Goal: Task Accomplishment & Management: Manage account settings

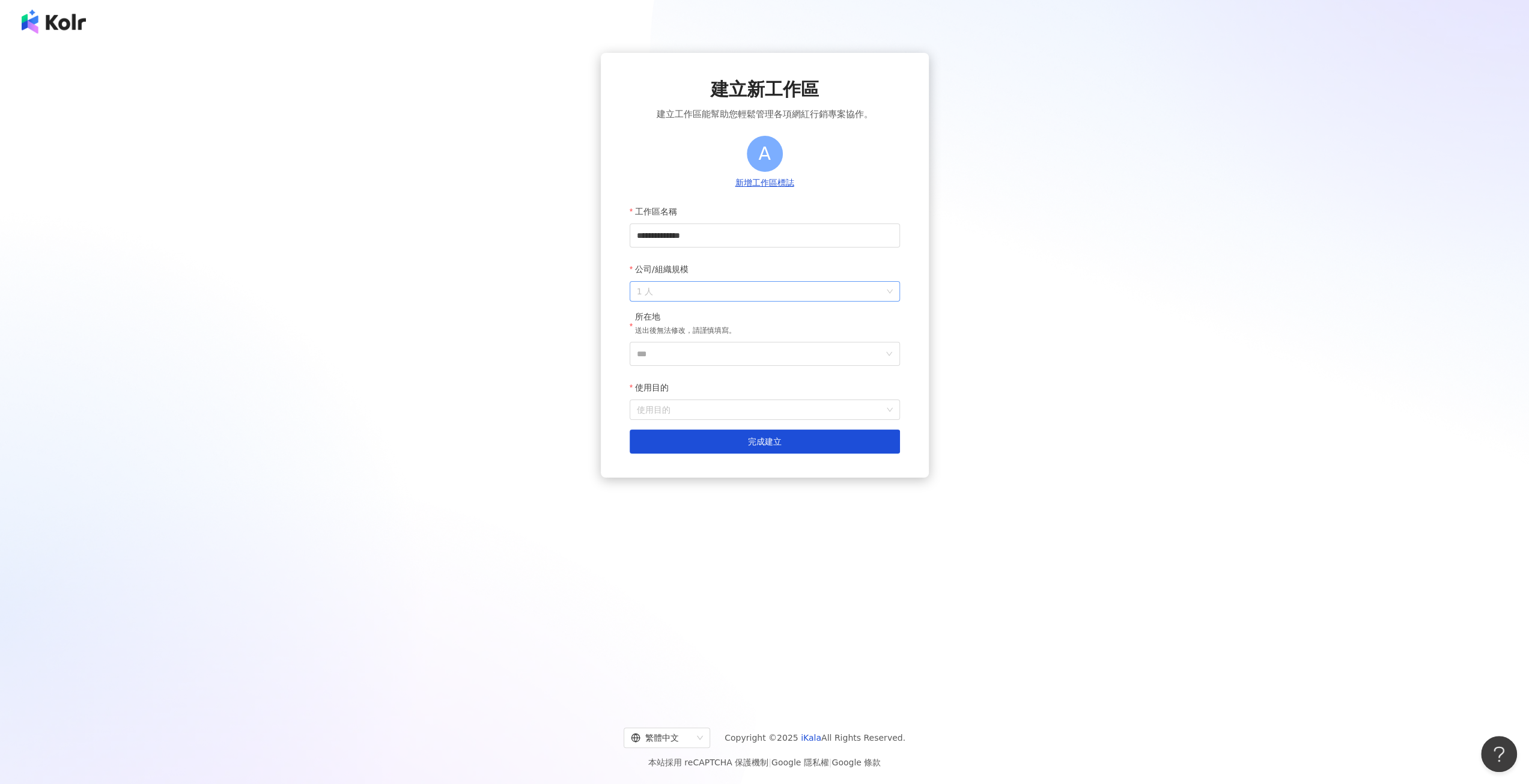
click at [720, 294] on span "1 人" at bounding box center [764, 291] width 256 height 19
click at [699, 433] on div "1001 人以上" at bounding box center [764, 439] width 251 height 14
click at [747, 357] on input "***" at bounding box center [760, 354] width 247 height 23
click at [787, 413] on div "台灣" at bounding box center [792, 415] width 17 height 21
click at [787, 413] on input "使用目的" at bounding box center [764, 409] width 256 height 19
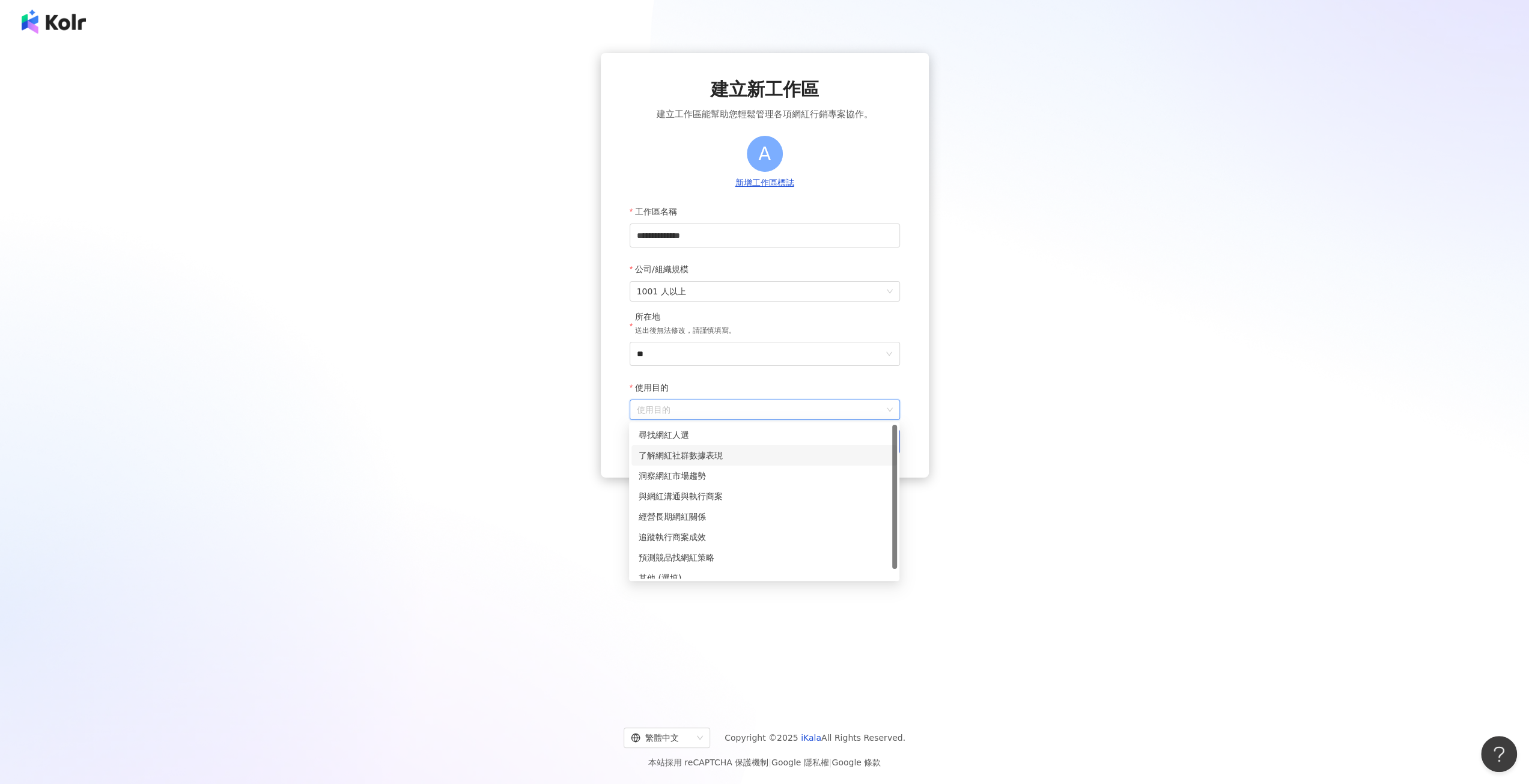
click at [751, 445] on div "了解網紅社群數據表現" at bounding box center [764, 455] width 266 height 21
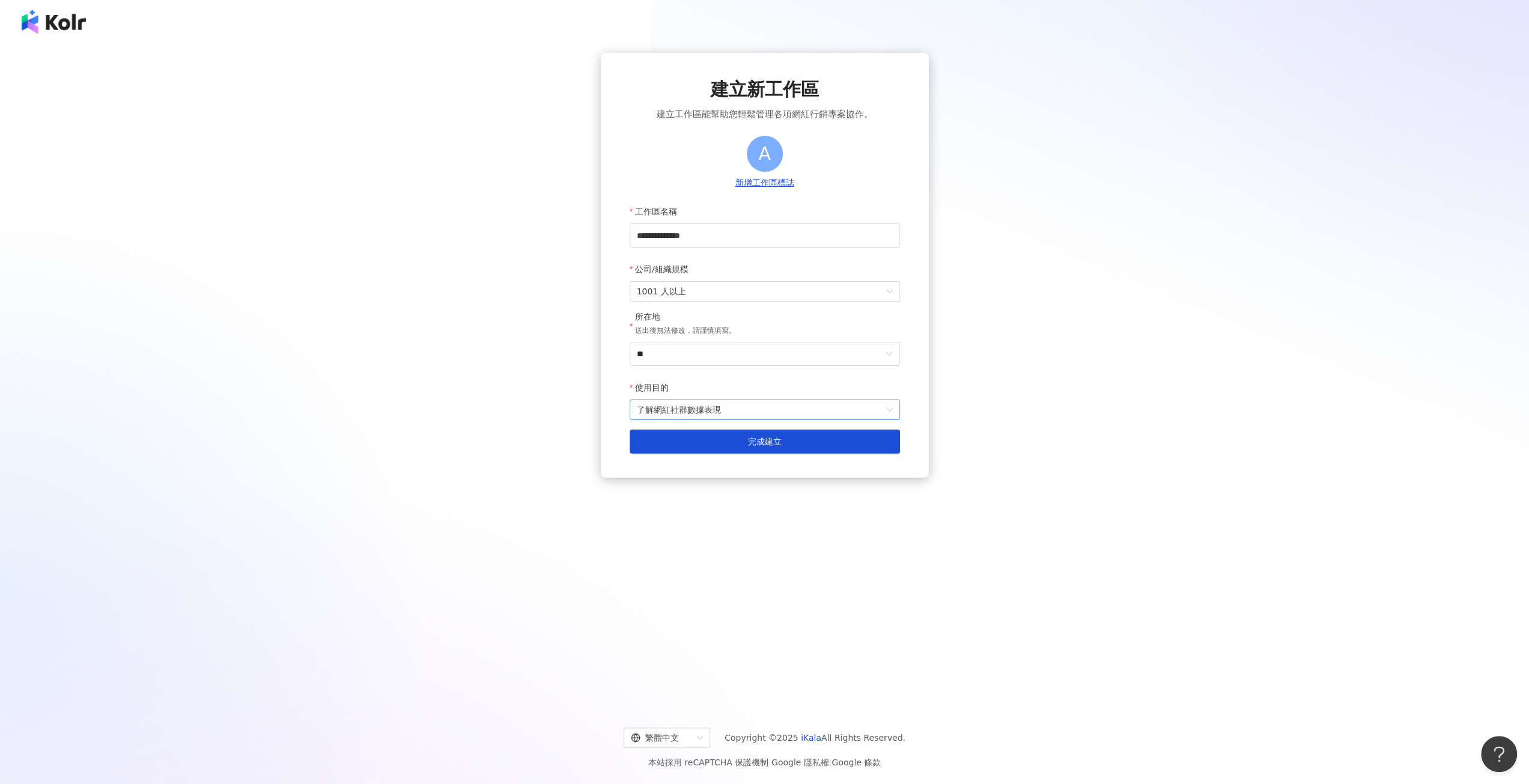
click at [771, 416] on span "了解網紅社群數據表現" at bounding box center [764, 409] width 256 height 19
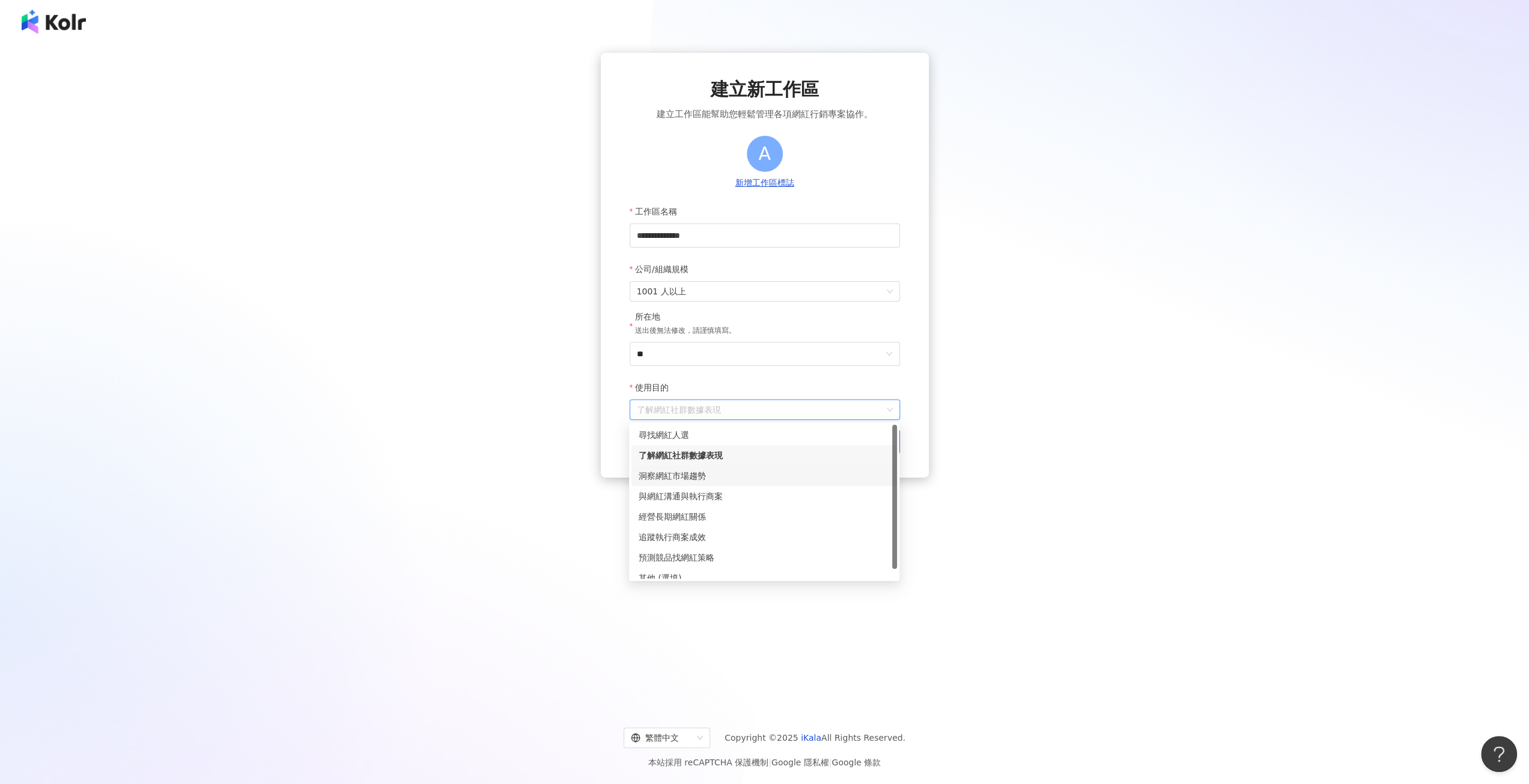
click at [851, 479] on div "洞察網紅市場趨勢" at bounding box center [764, 475] width 251 height 14
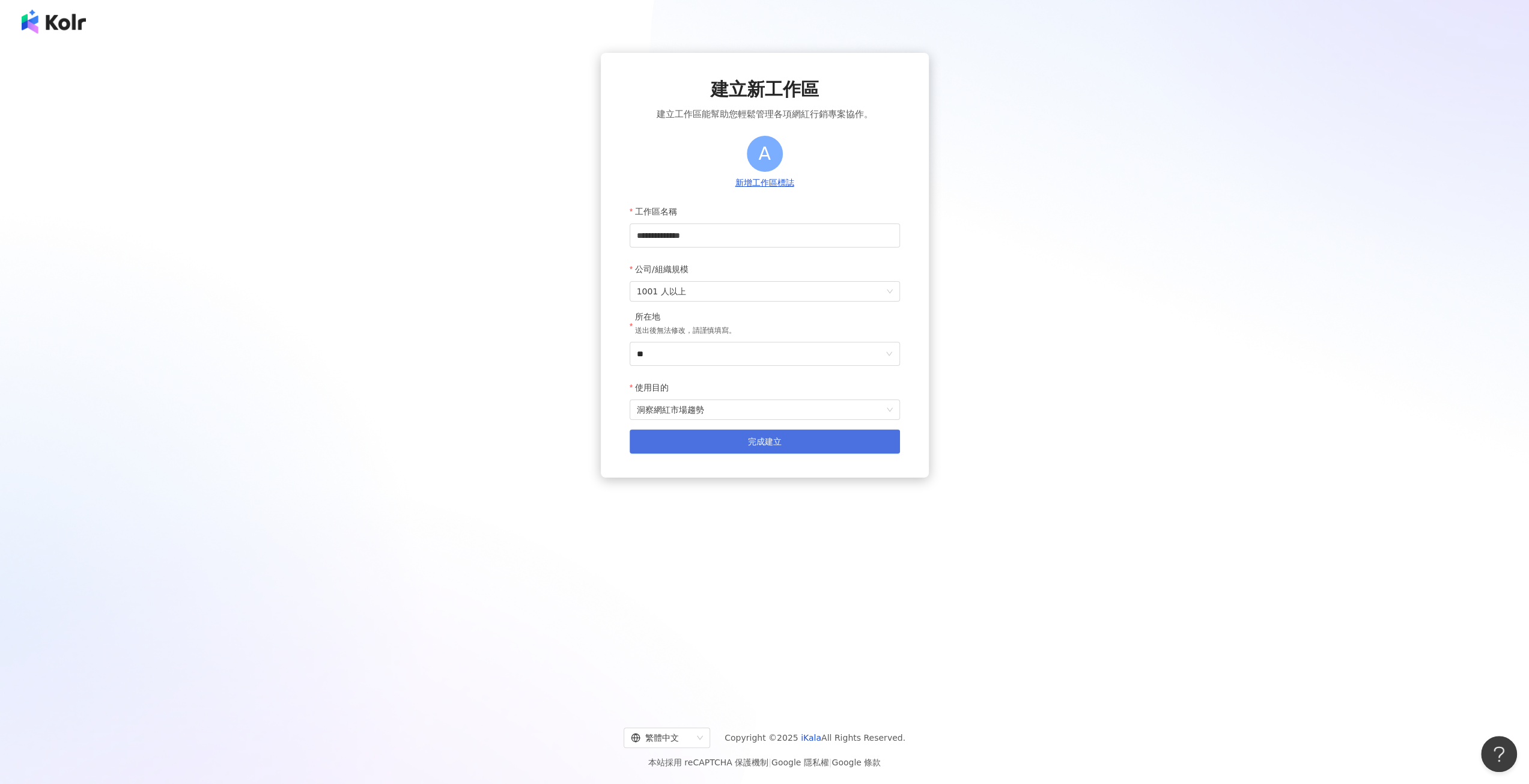
click at [804, 430] on button "完成建立" at bounding box center [764, 442] width 270 height 24
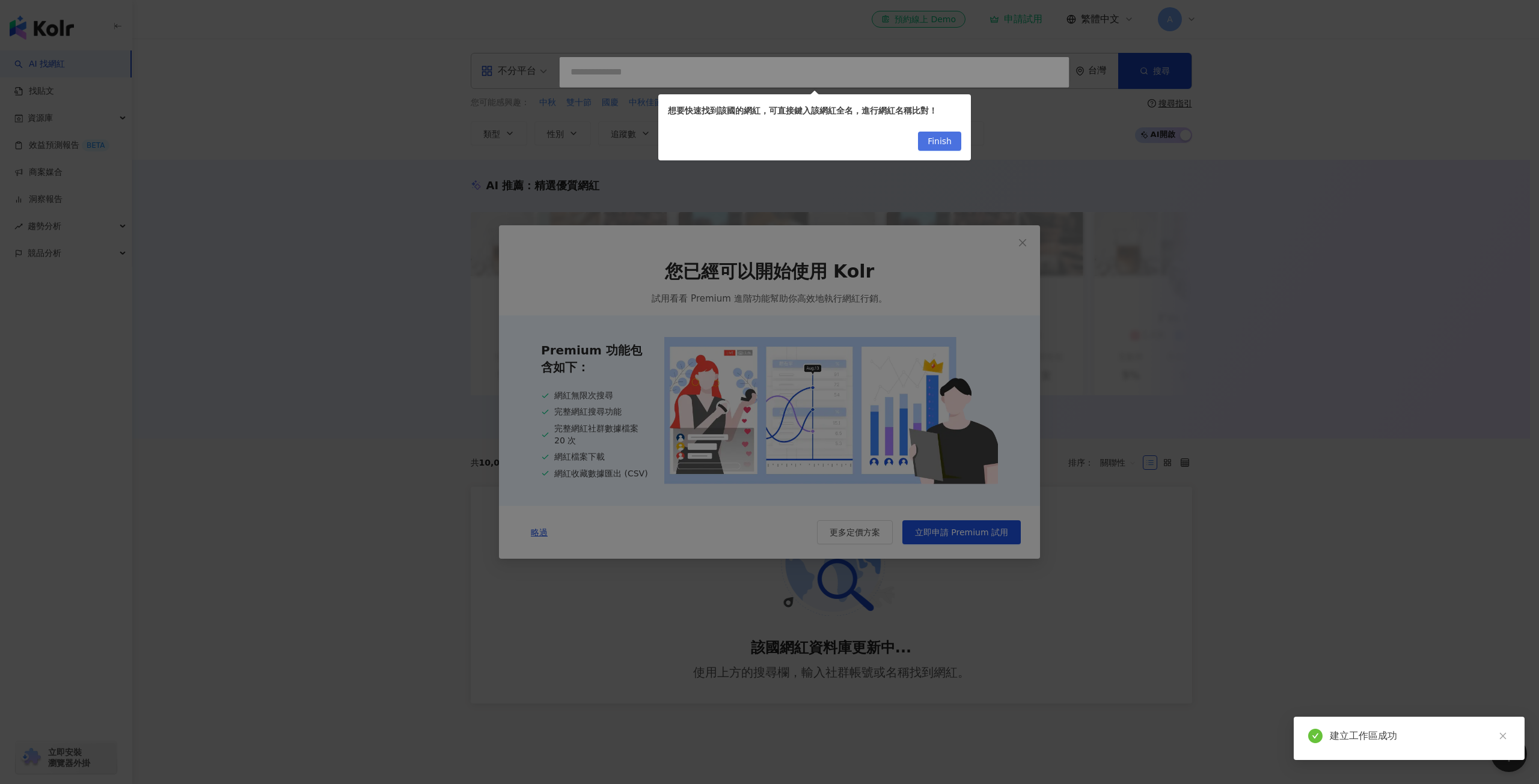
click at [927, 143] on button "Finish" at bounding box center [939, 141] width 44 height 19
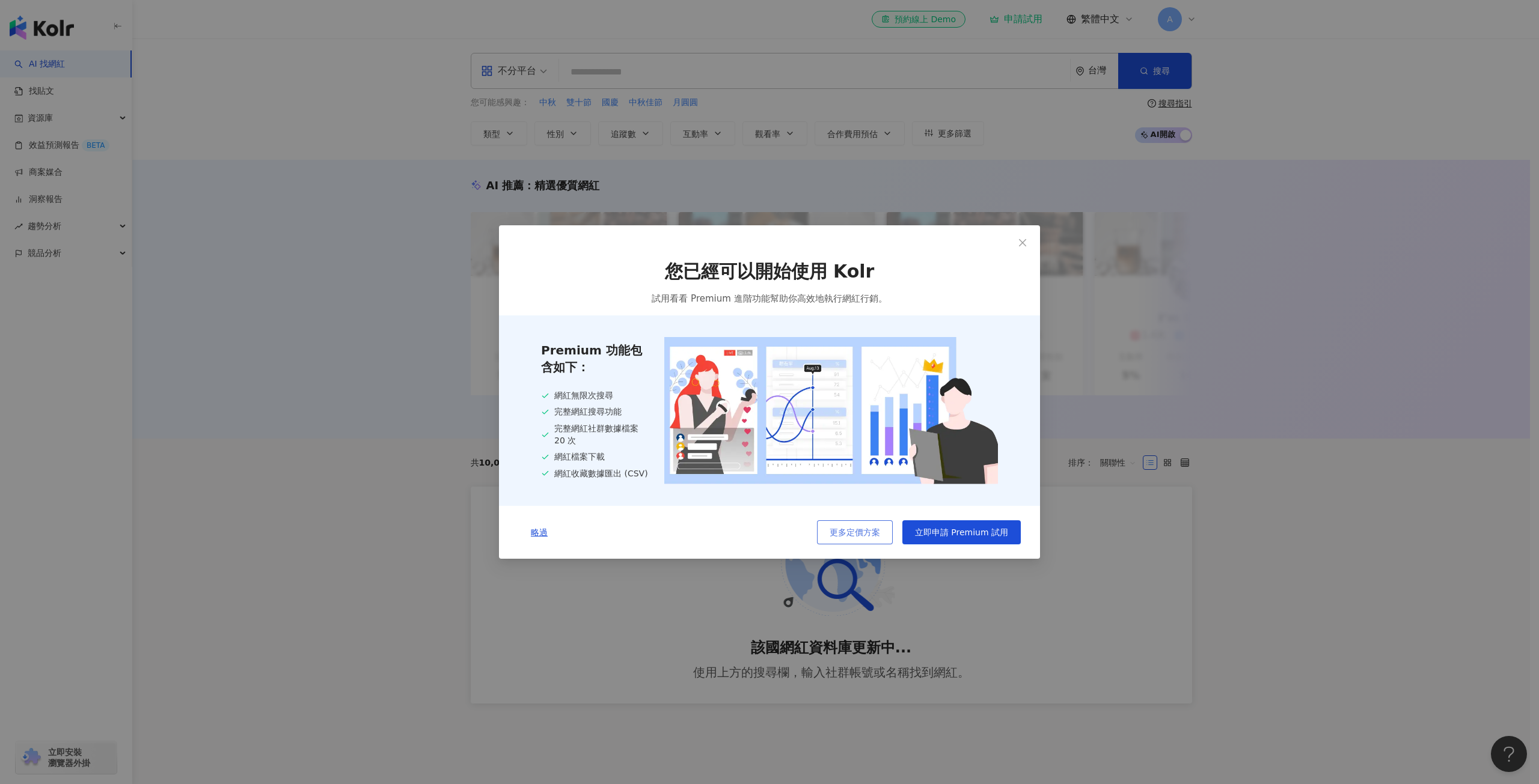
click at [879, 537] on span "更多定價方案" at bounding box center [854, 532] width 51 height 9
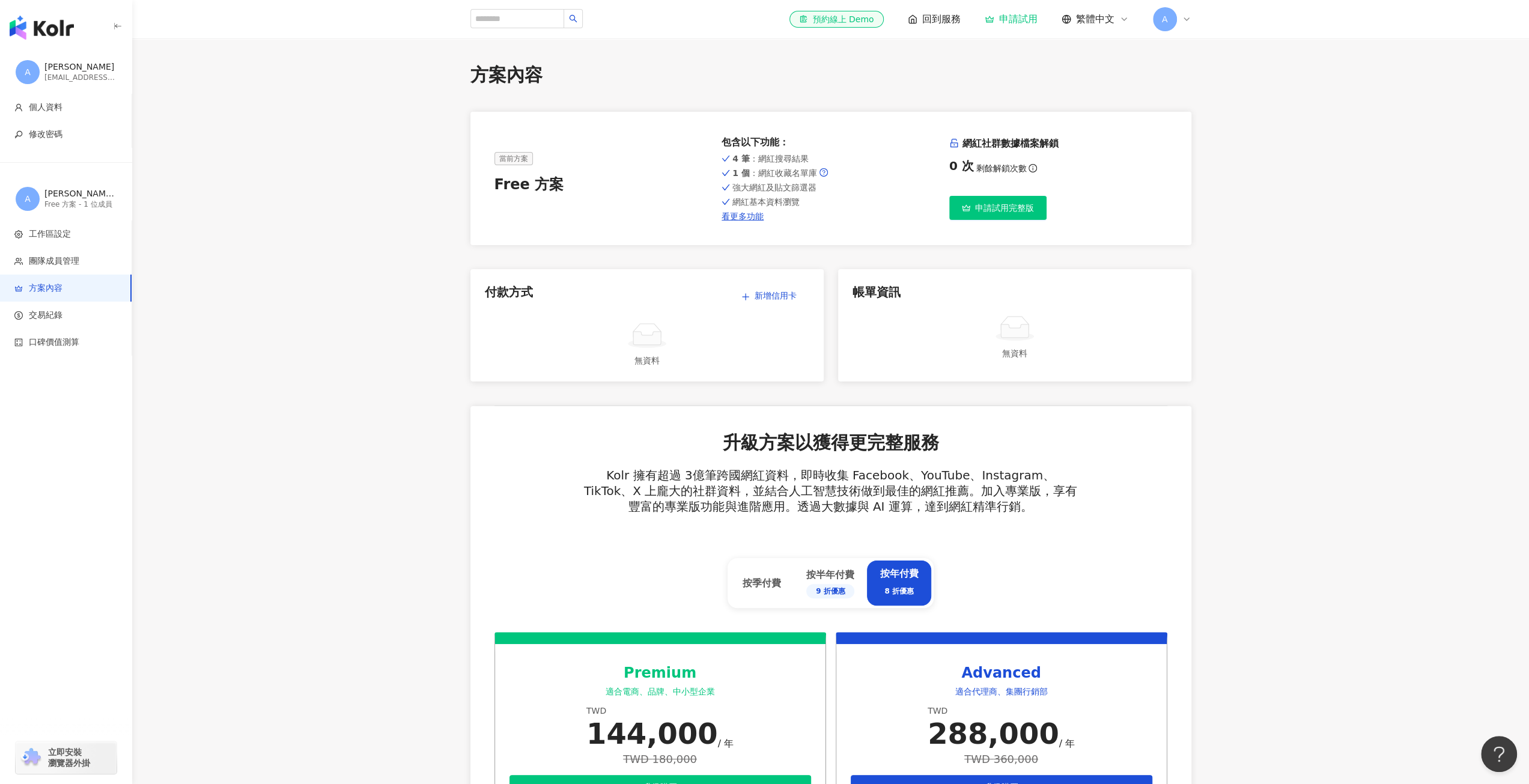
scroll to position [361, 0]
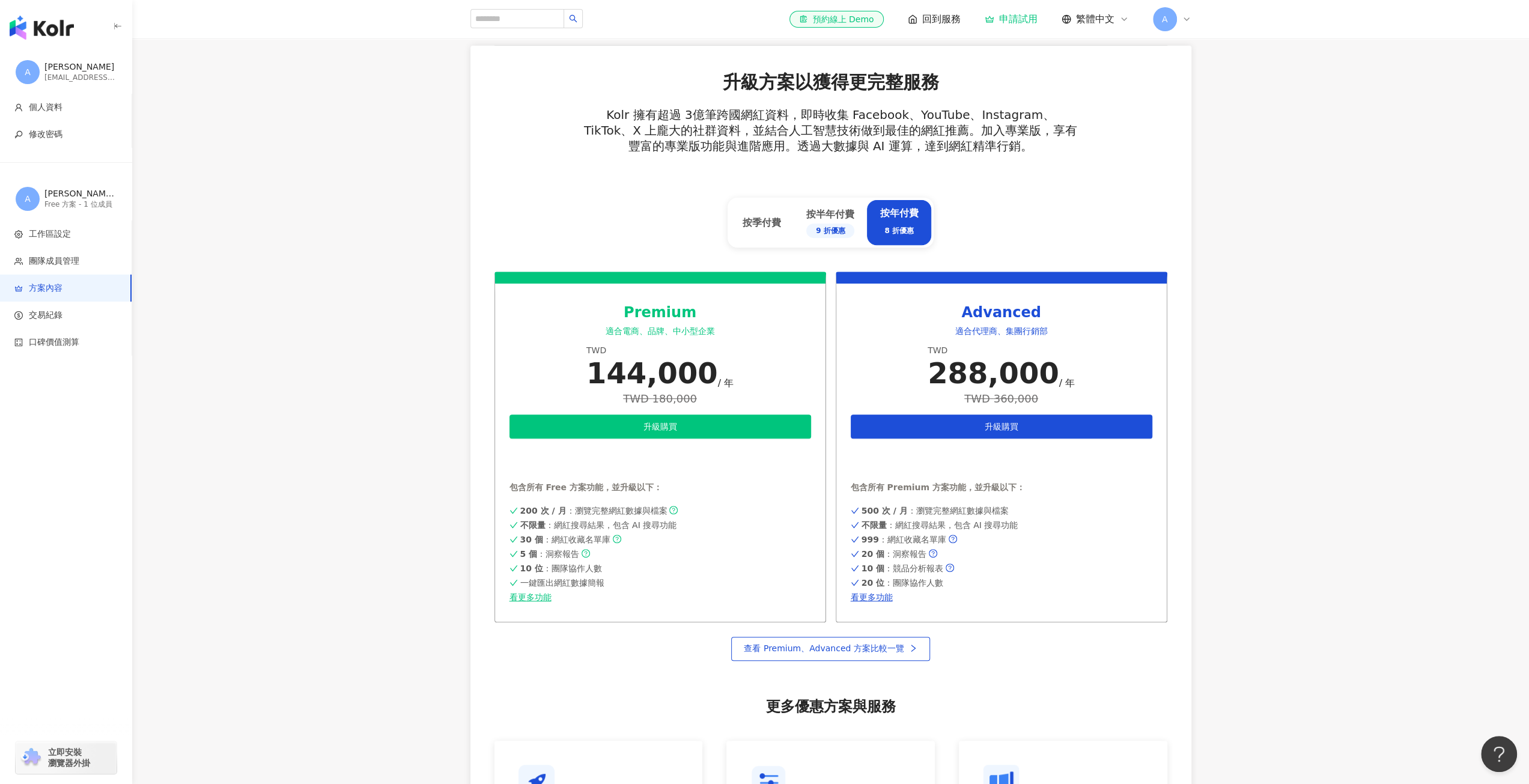
click at [1175, 16] on span "A" at bounding box center [1165, 19] width 24 height 24
click at [1218, 86] on link "工作區設定" at bounding box center [1197, 91] width 42 height 9
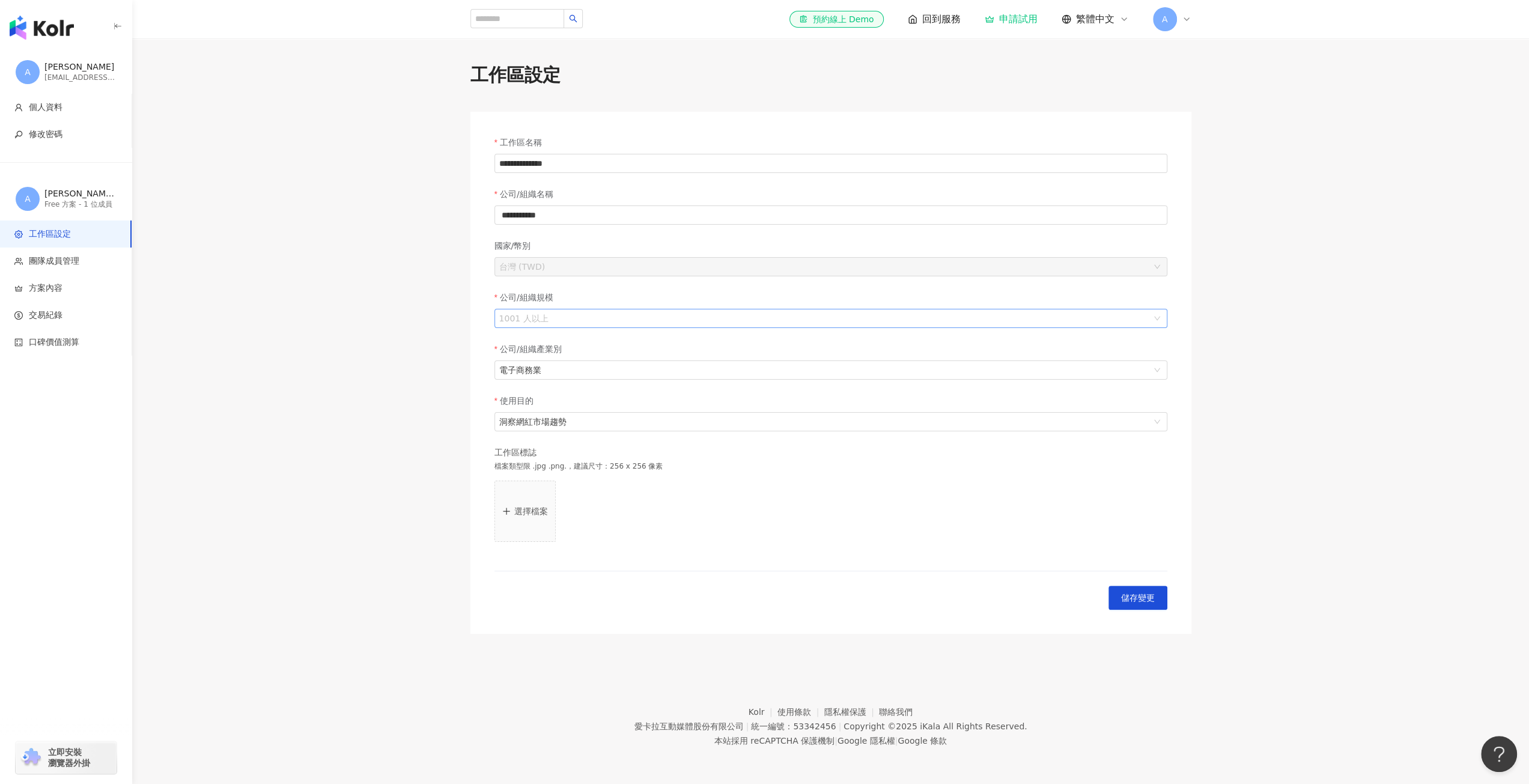
click at [560, 315] on span "1001 人以上" at bounding box center [830, 318] width 663 height 18
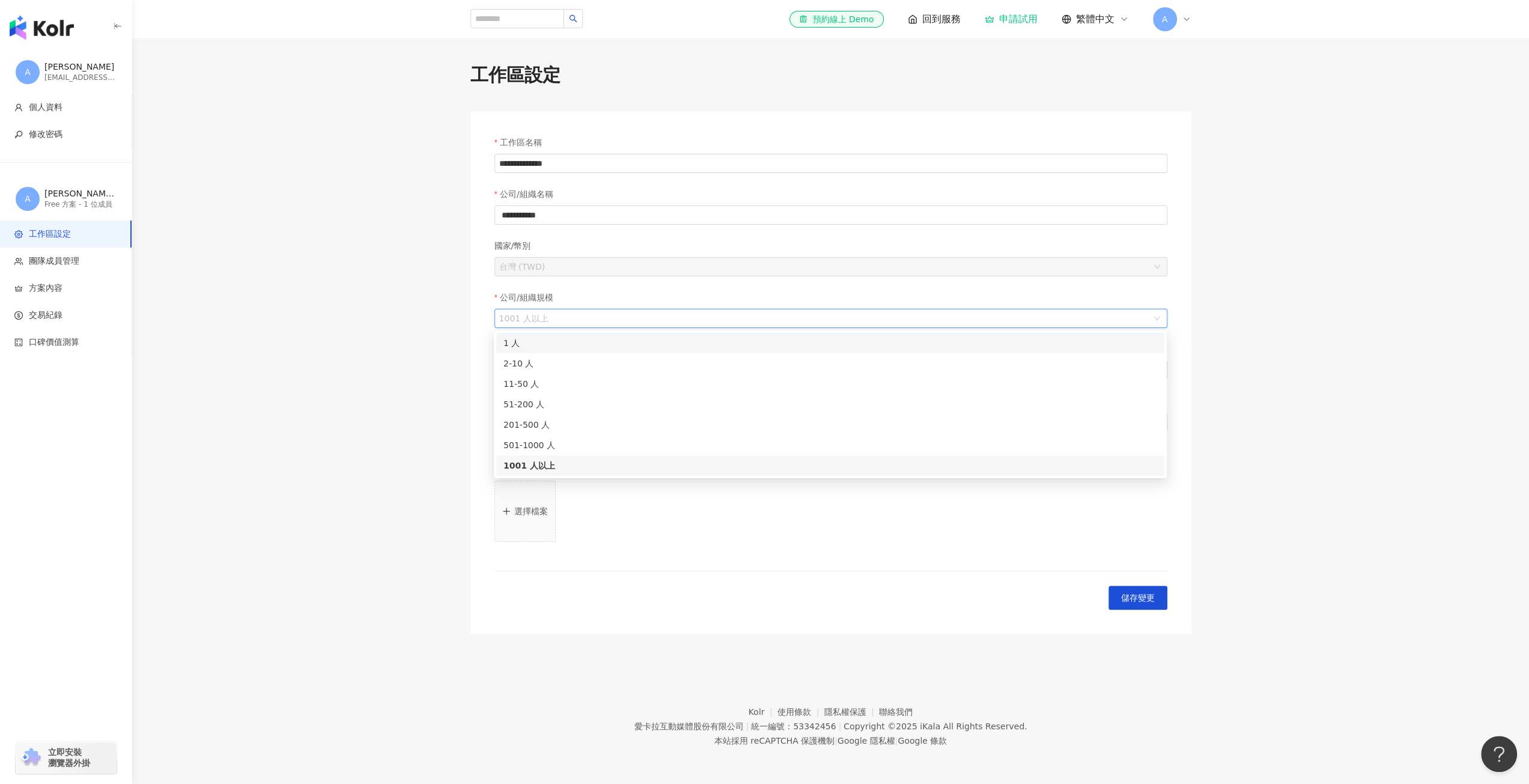
click at [527, 340] on div "1 人" at bounding box center [830, 343] width 654 height 14
click at [830, 323] on span "1 人" at bounding box center [830, 318] width 663 height 18
click at [1136, 595] on span "儲存變更" at bounding box center [1138, 597] width 34 height 9
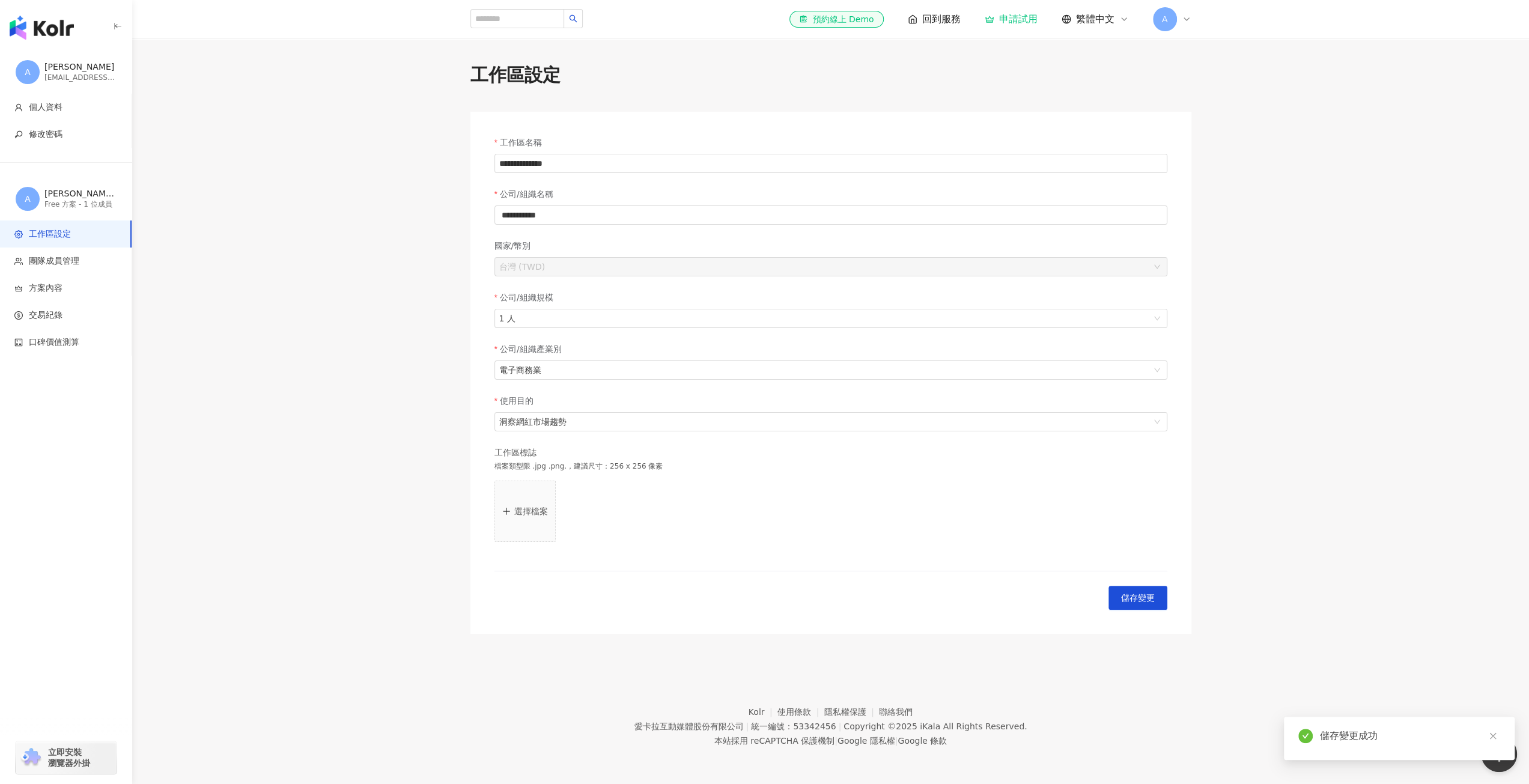
click at [1175, 23] on span "A" at bounding box center [1165, 19] width 24 height 24
click at [1210, 142] on link "方案內容" at bounding box center [1193, 139] width 34 height 9
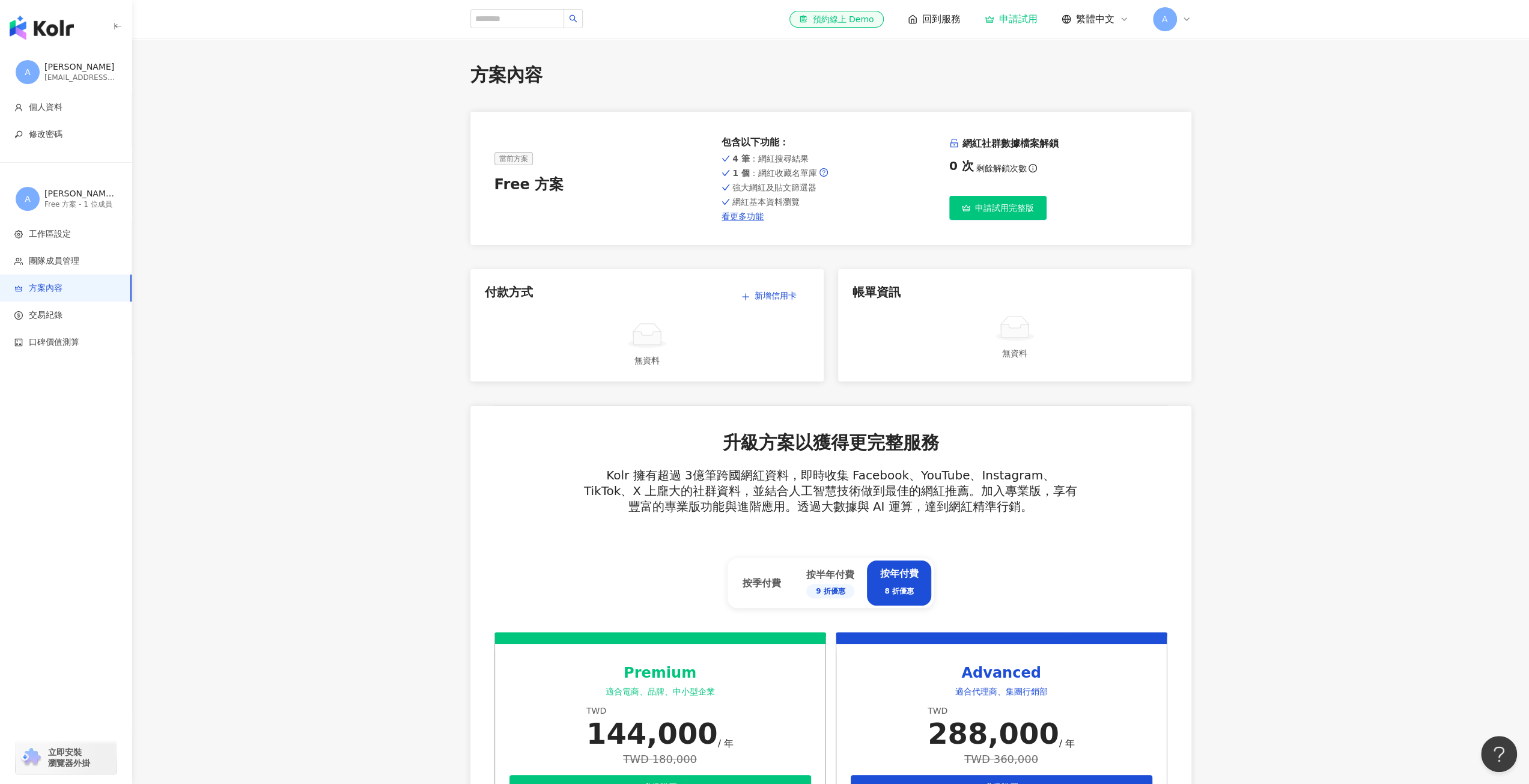
scroll to position [300, 0]
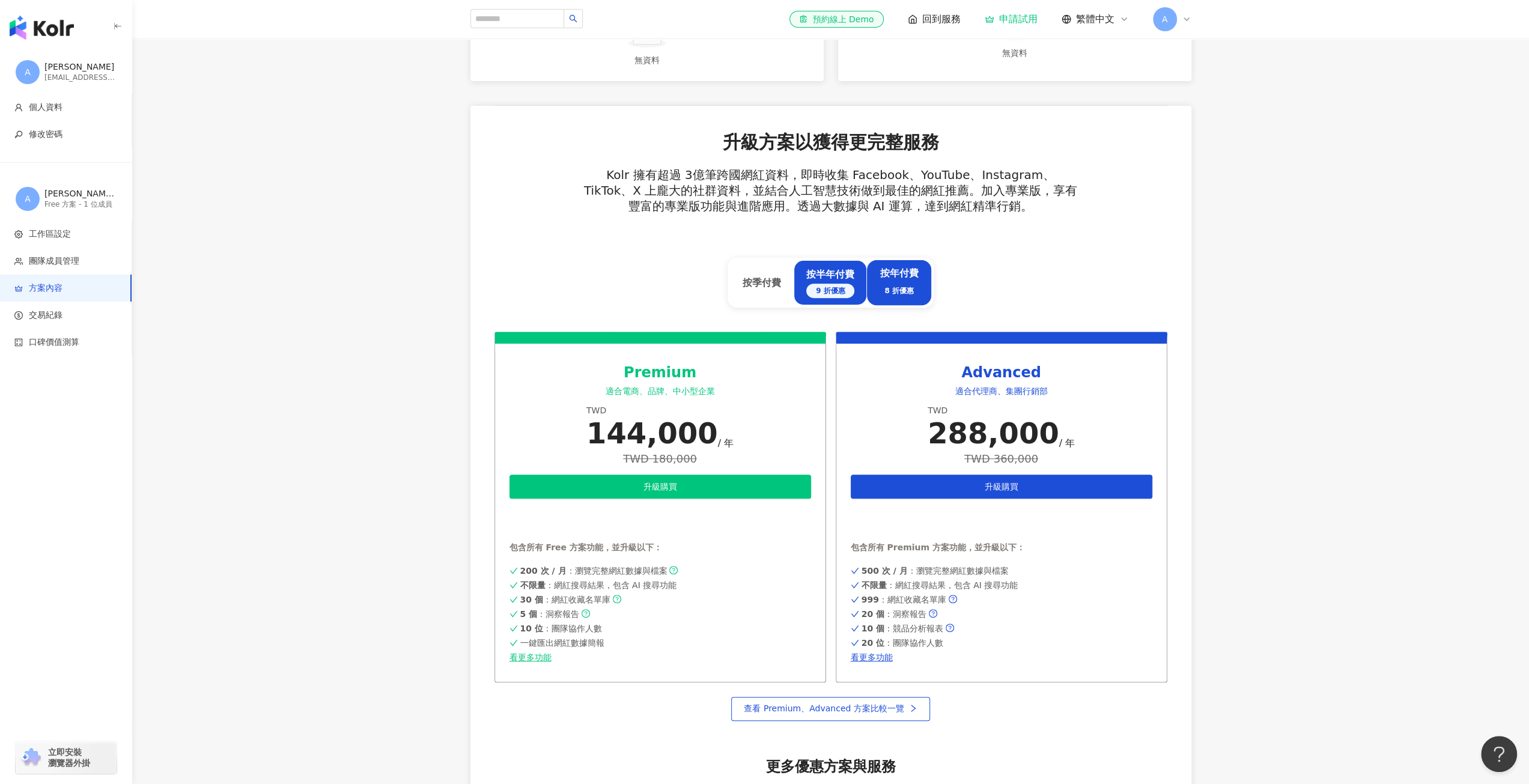
click at [823, 277] on div "按半年付費 9 折優惠" at bounding box center [830, 283] width 48 height 30
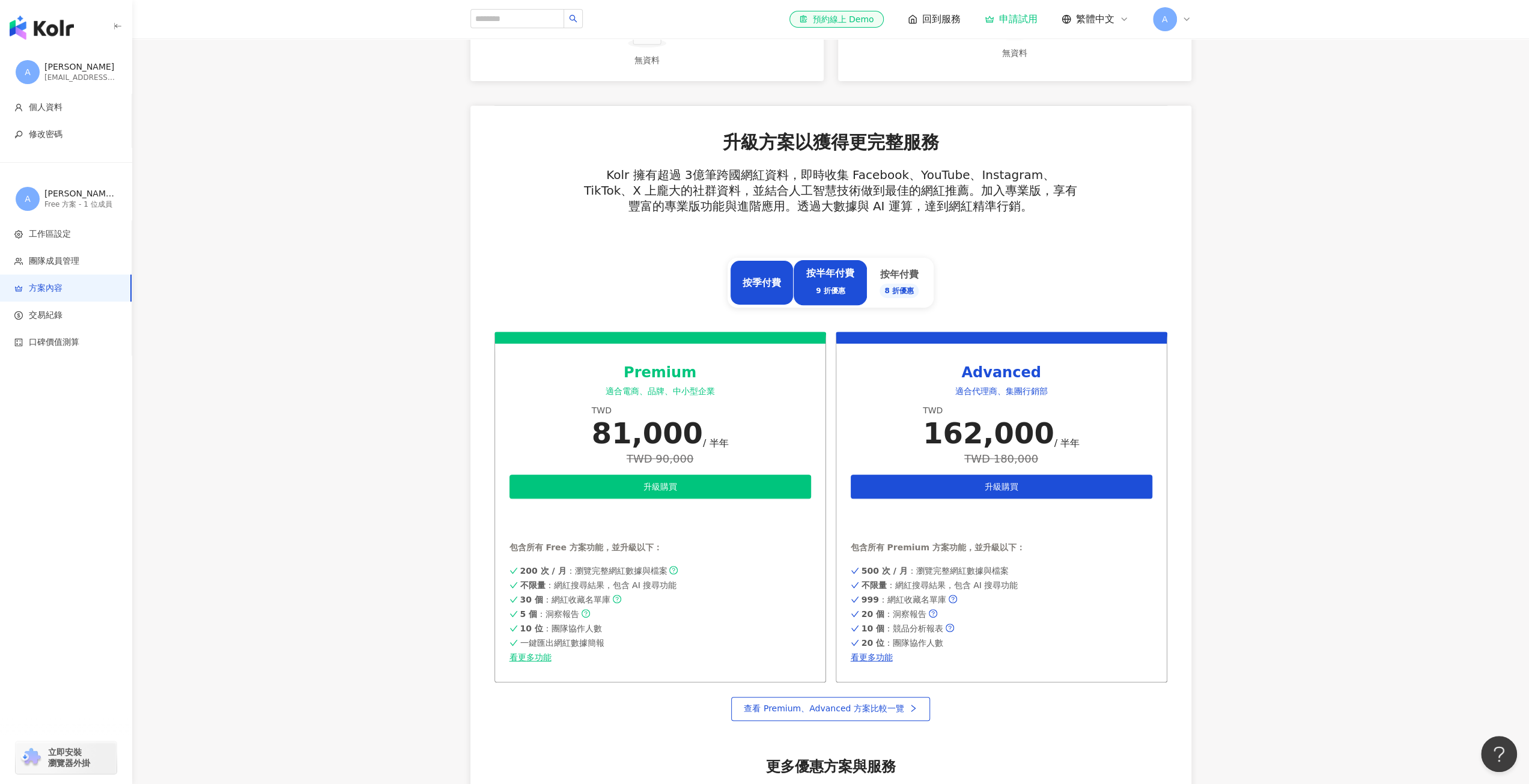
click at [748, 278] on div "按季付費" at bounding box center [762, 283] width 38 height 14
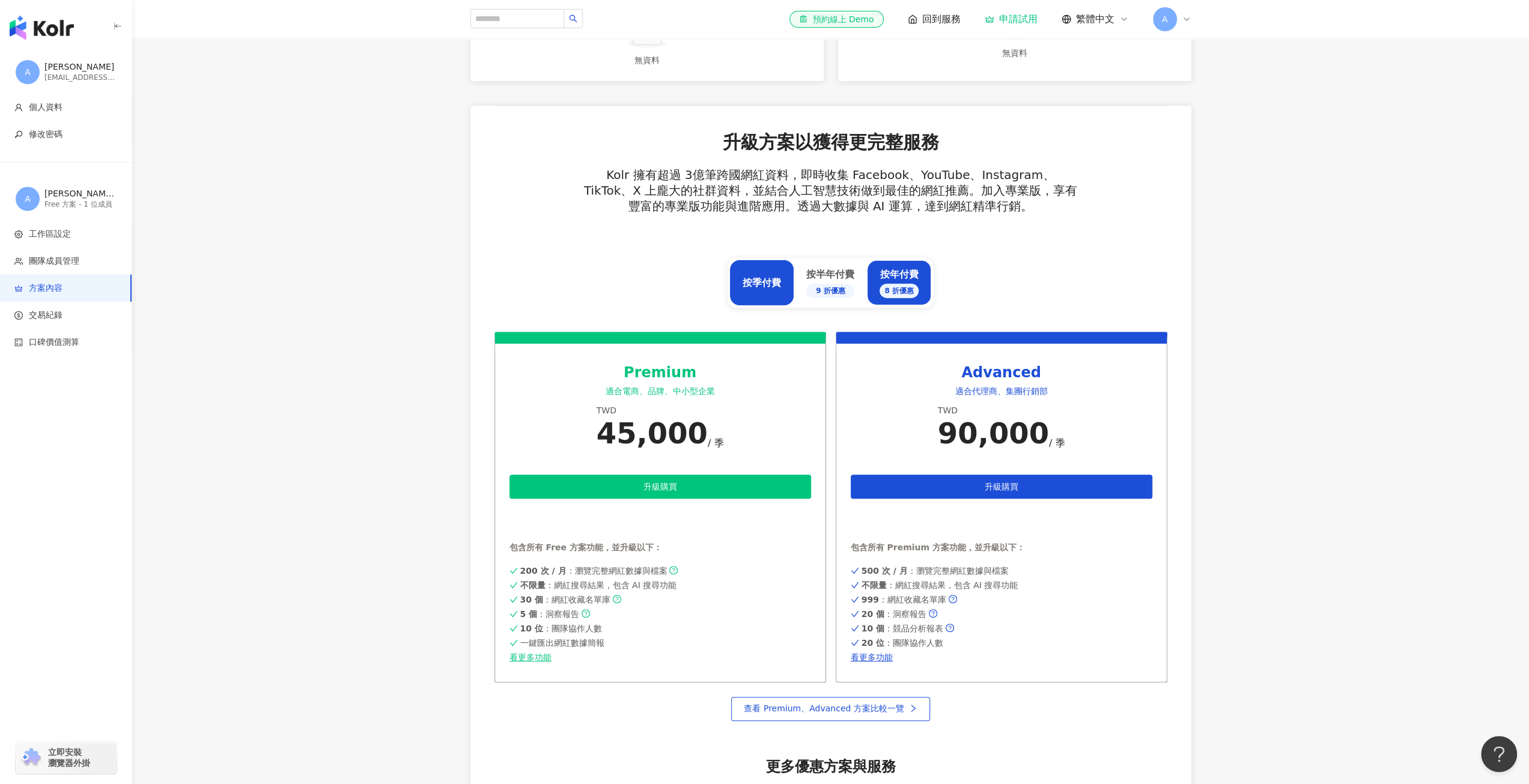
click at [892, 274] on div "按年付費 8 折優惠" at bounding box center [899, 283] width 39 height 30
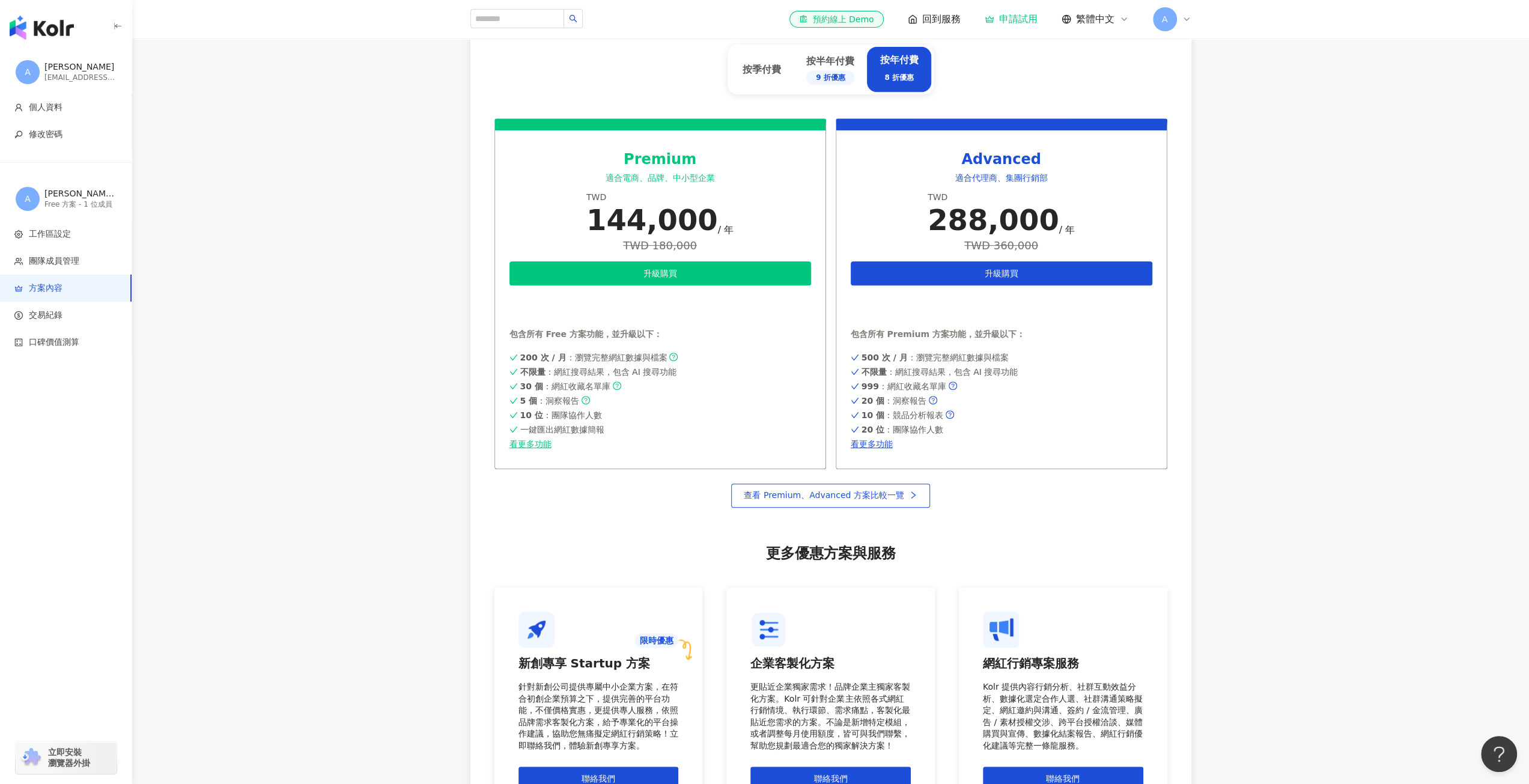
scroll to position [661, 0]
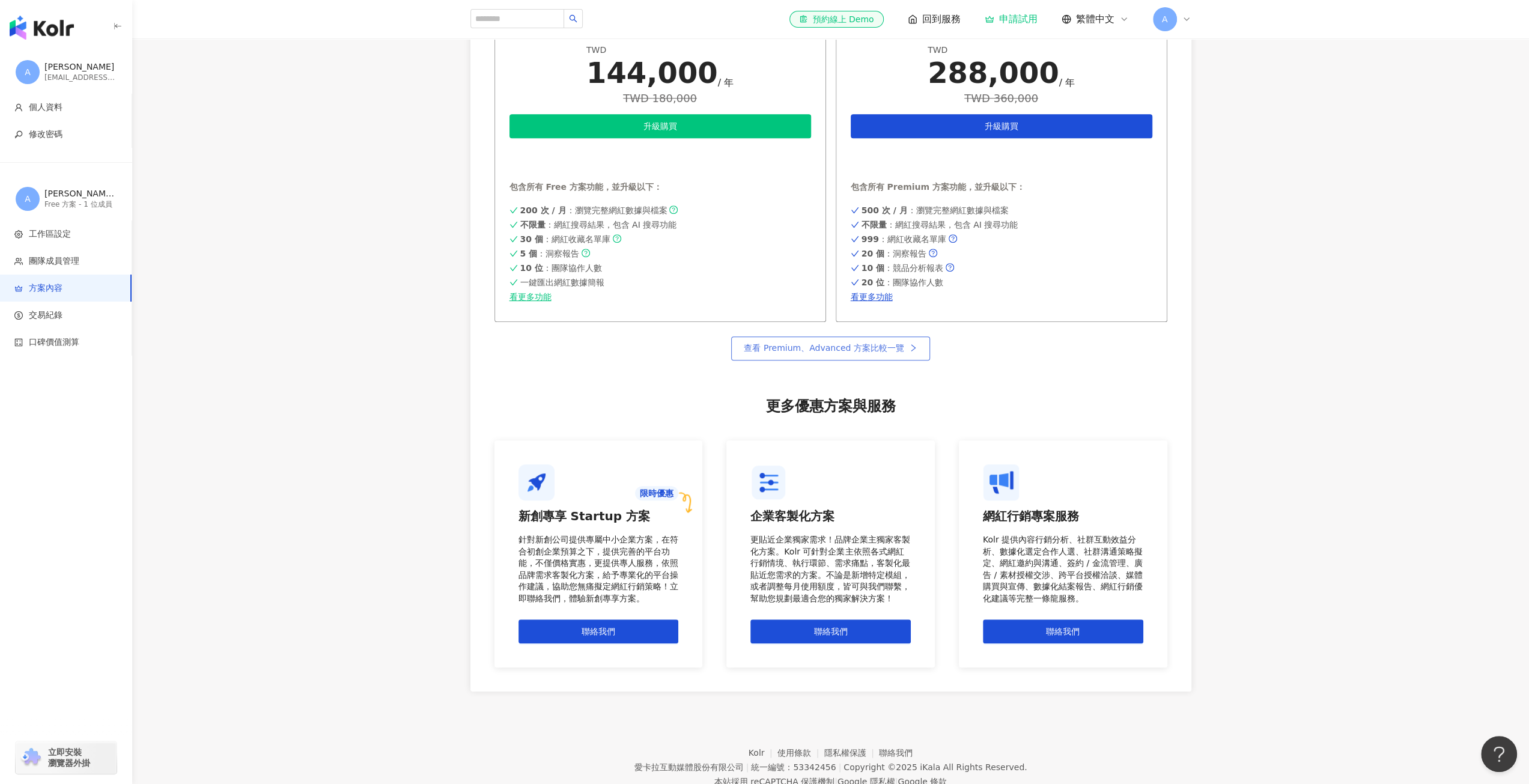
click at [886, 346] on span "查看 Premium、Advanced 方案比較一覽" at bounding box center [823, 347] width 160 height 9
click at [63, 231] on span "工作區設定" at bounding box center [49, 234] width 42 height 12
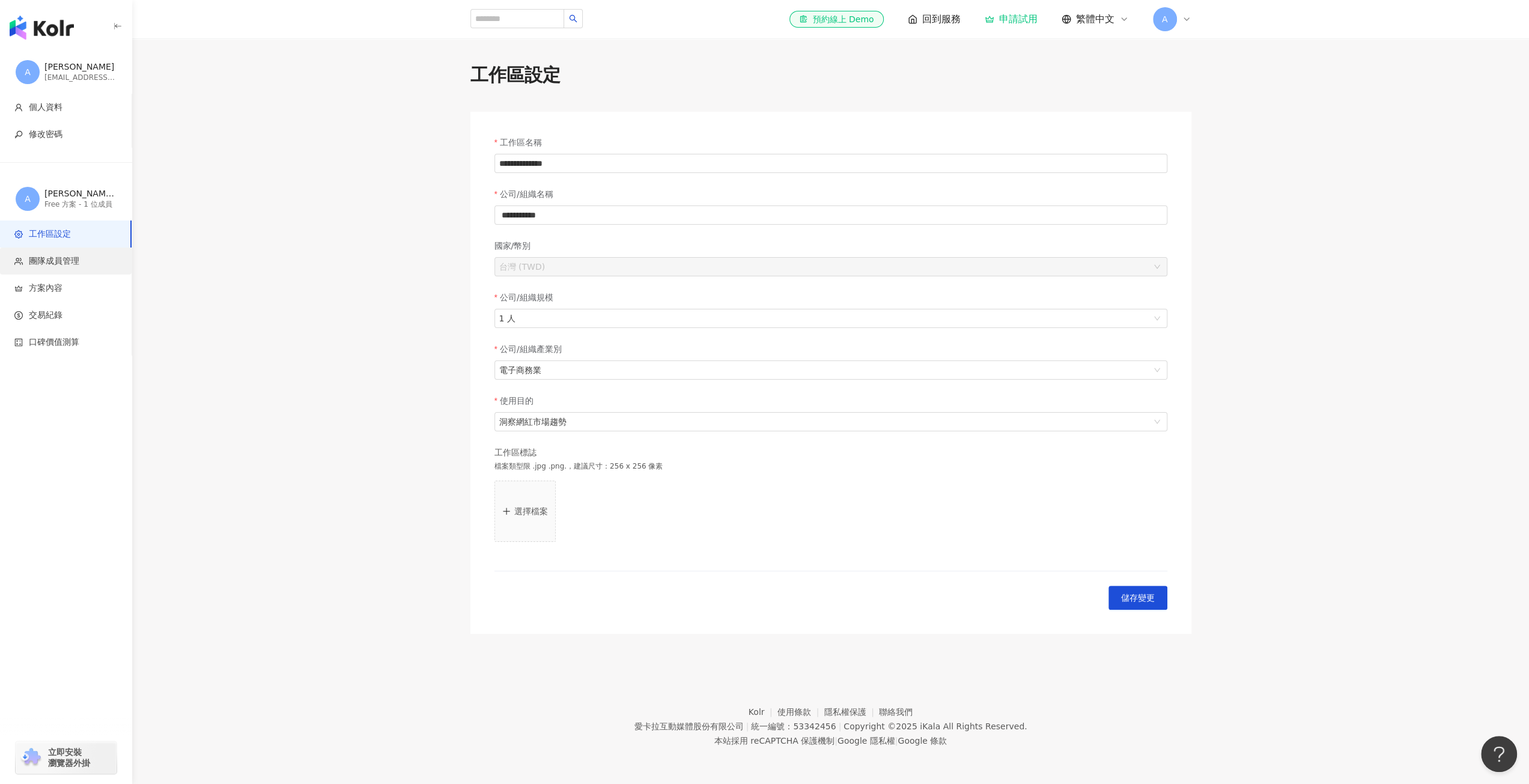
click at [71, 257] on span "團隊成員管理" at bounding box center [53, 261] width 51 height 12
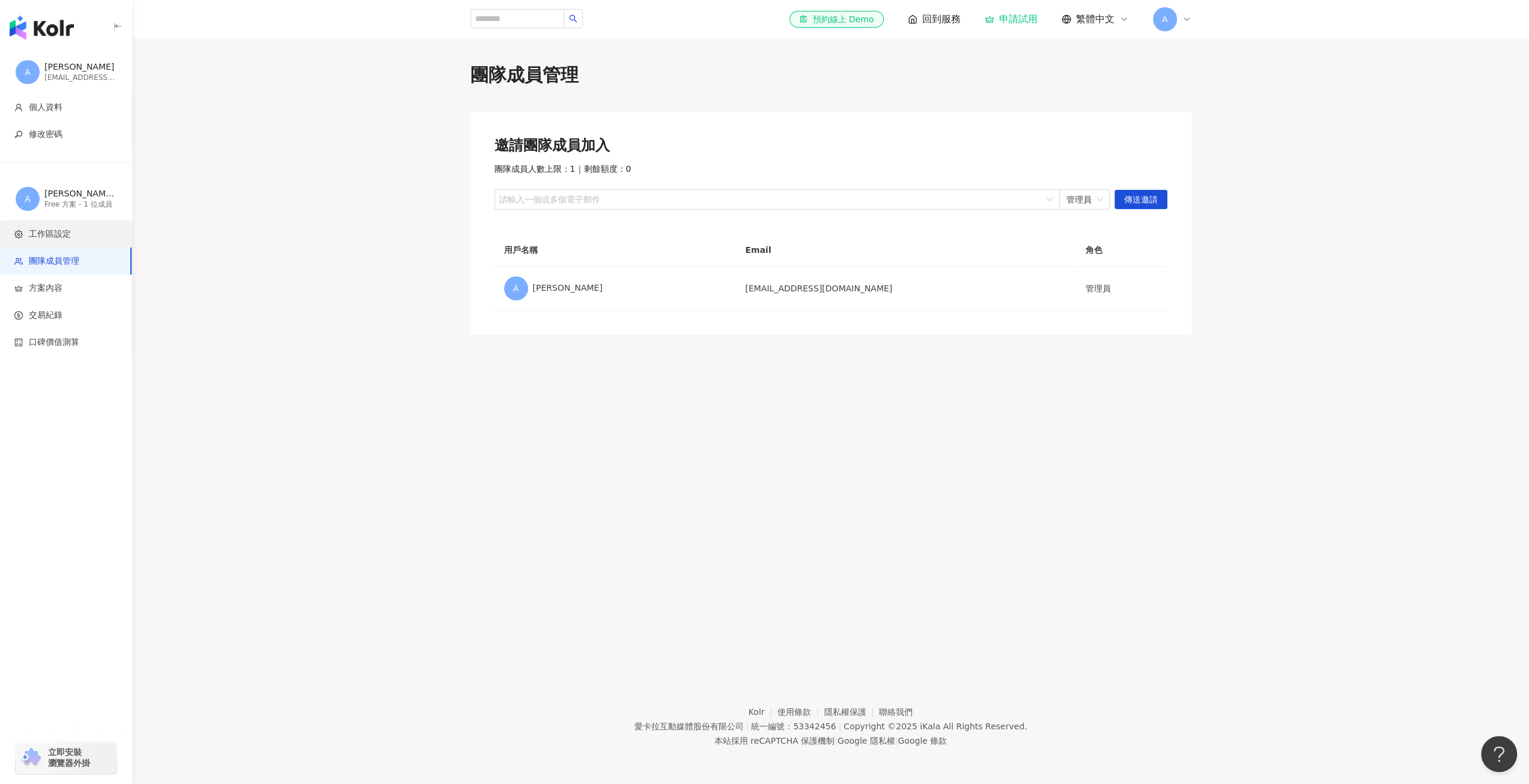
click at [93, 222] on li "工作區設定" at bounding box center [66, 234] width 132 height 27
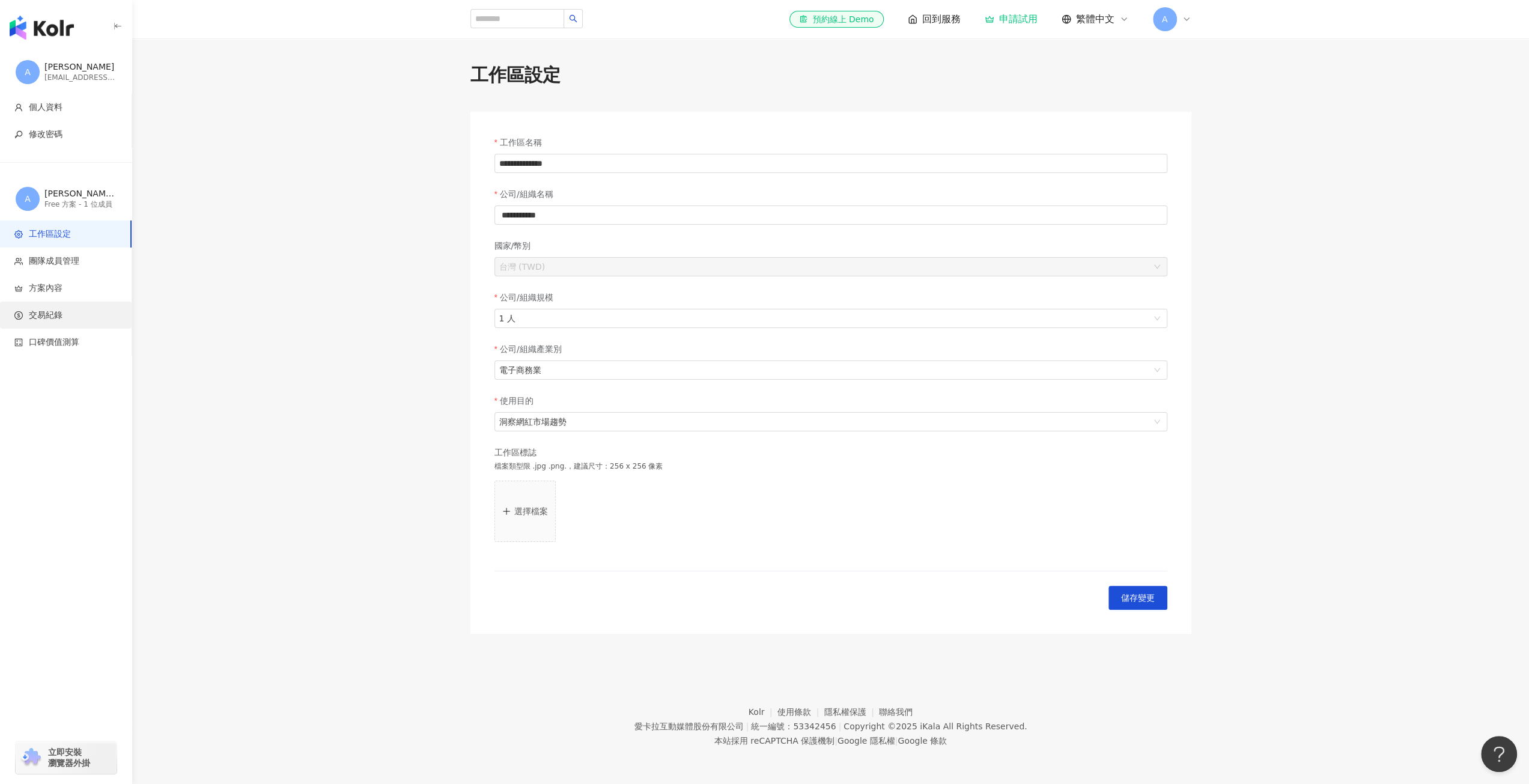
click at [84, 319] on span "交易紀錄" at bounding box center [68, 315] width 108 height 12
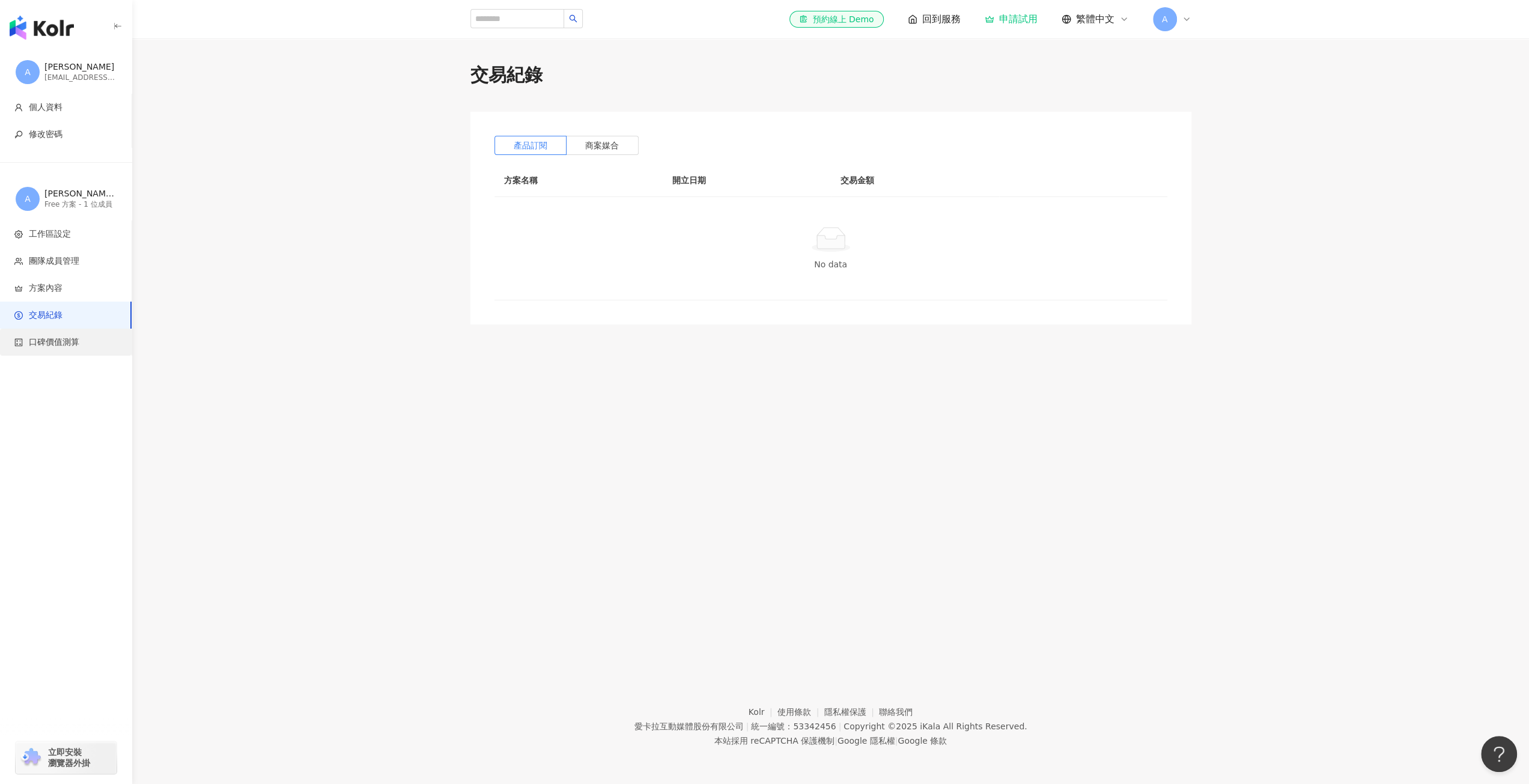
click at [81, 341] on span "口碑價值測算" at bounding box center [68, 342] width 108 height 12
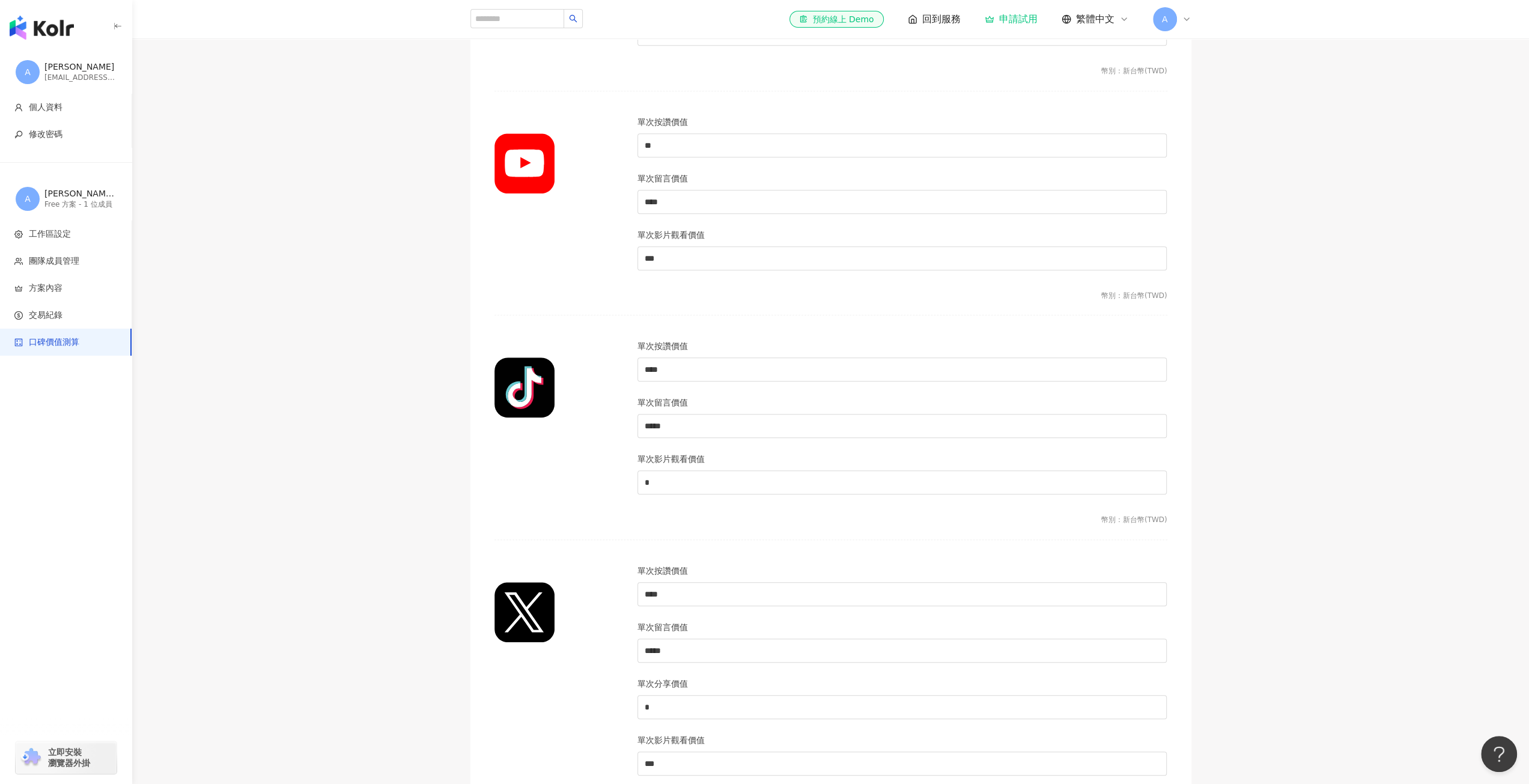
scroll to position [904, 0]
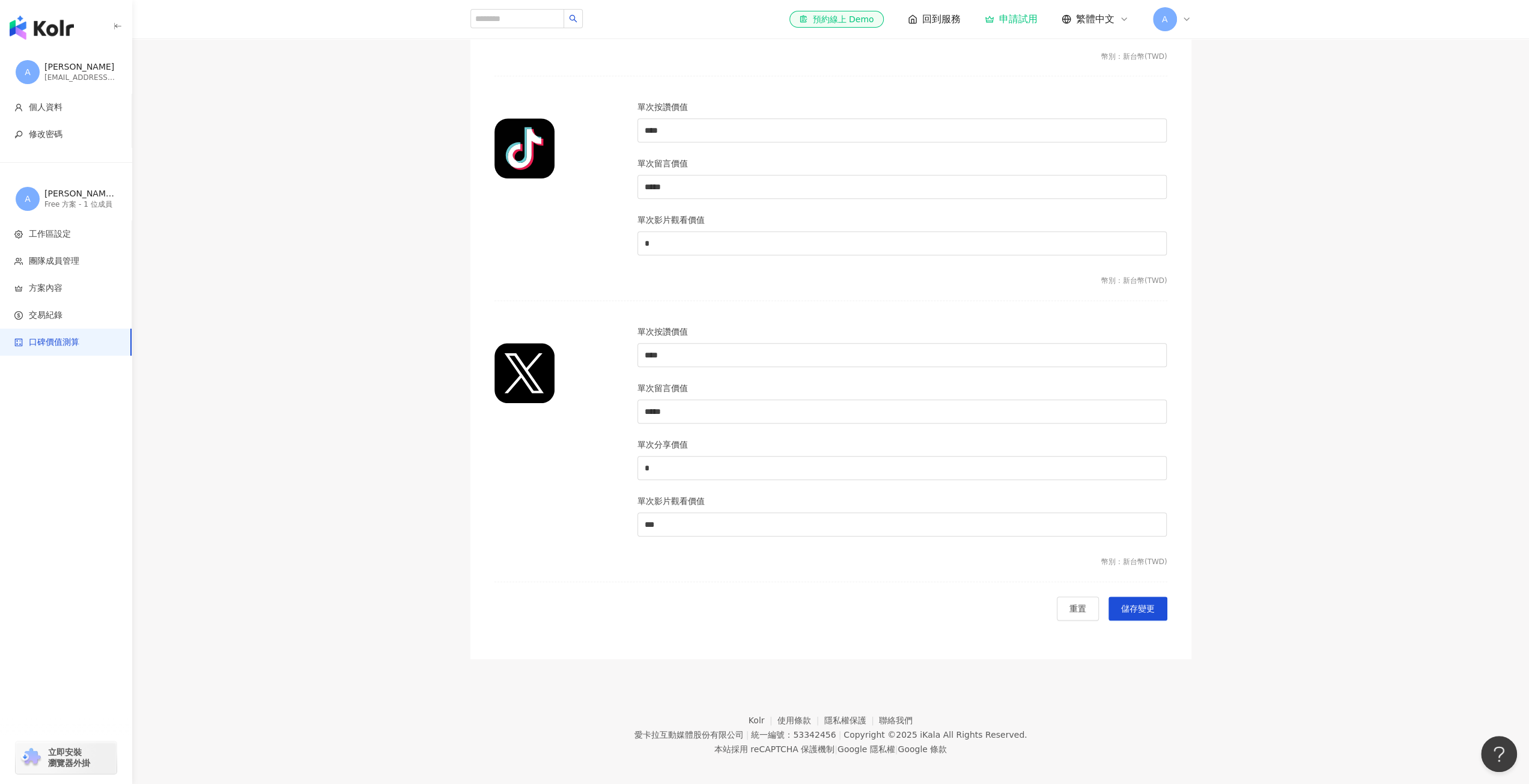
click at [69, 43] on div "button" at bounding box center [66, 25] width 132 height 51
click at [942, 12] on div "el-icon-cs 預約線上 Demo 回到服務 申請試用 繁體中文 A" at bounding box center [989, 19] width 401 height 24
click at [927, 19] on span "回到服務" at bounding box center [942, 19] width 38 height 14
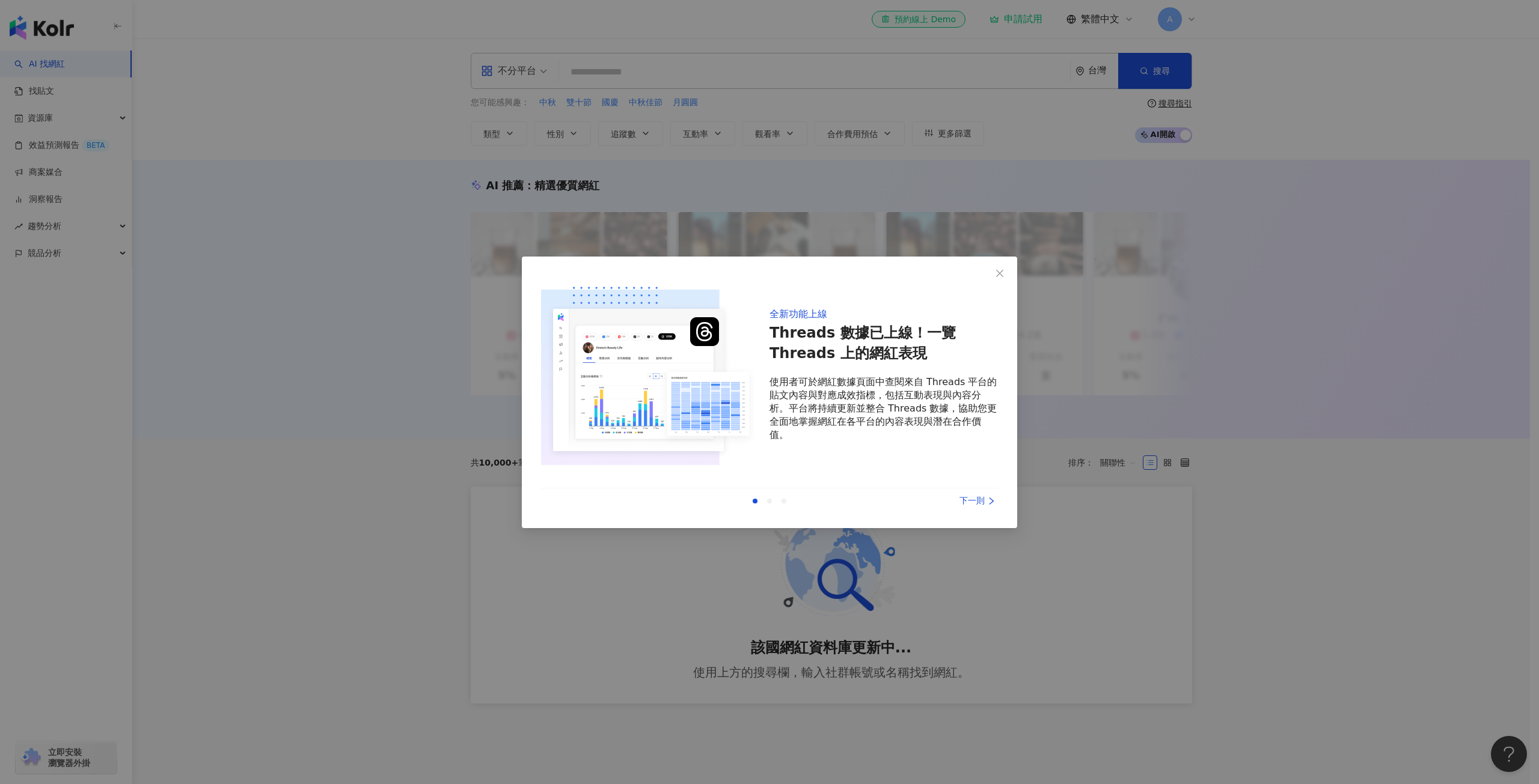
click at [973, 499] on div "下一則" at bounding box center [953, 501] width 90 height 14
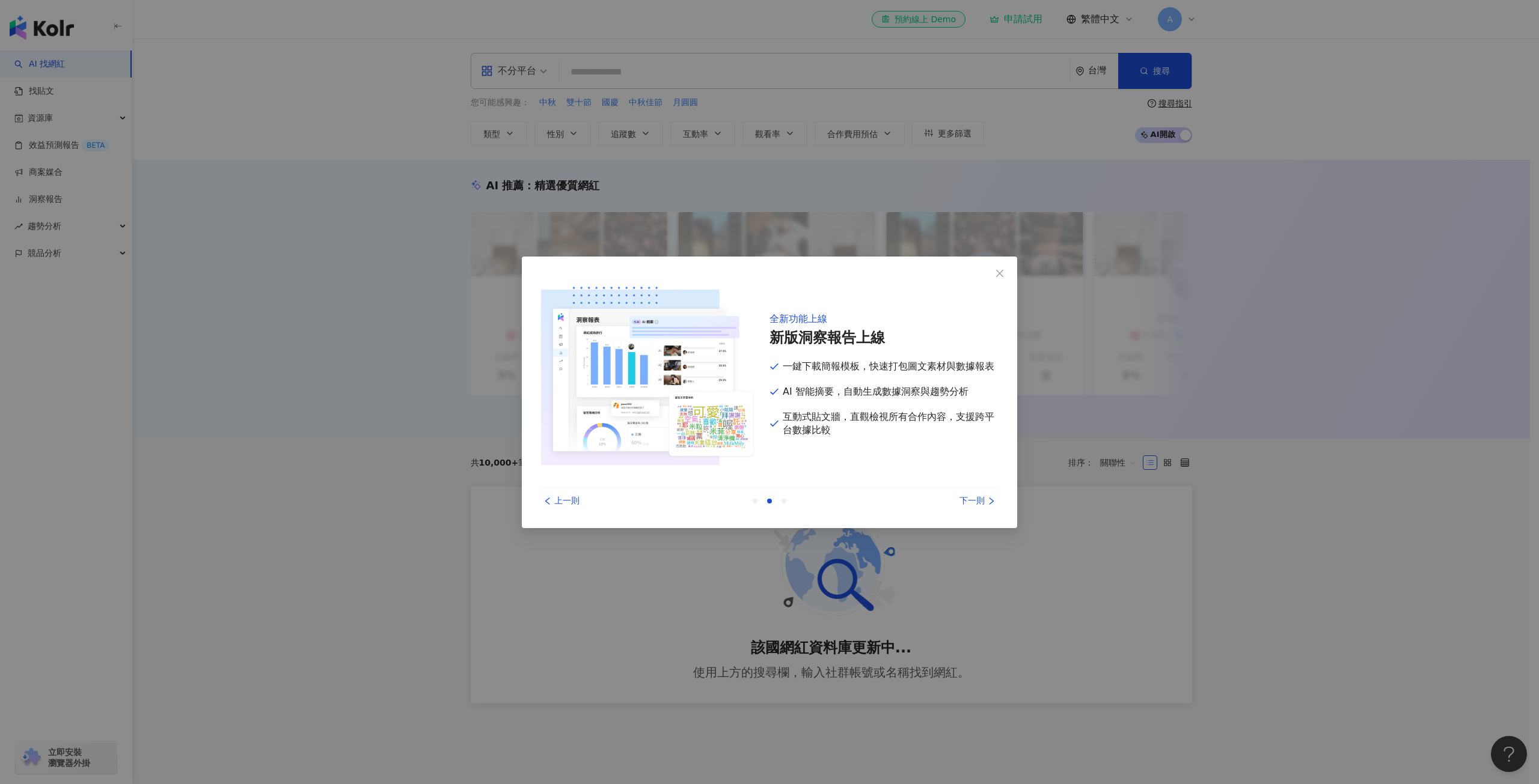
click at [973, 499] on div "下一則" at bounding box center [953, 501] width 90 height 14
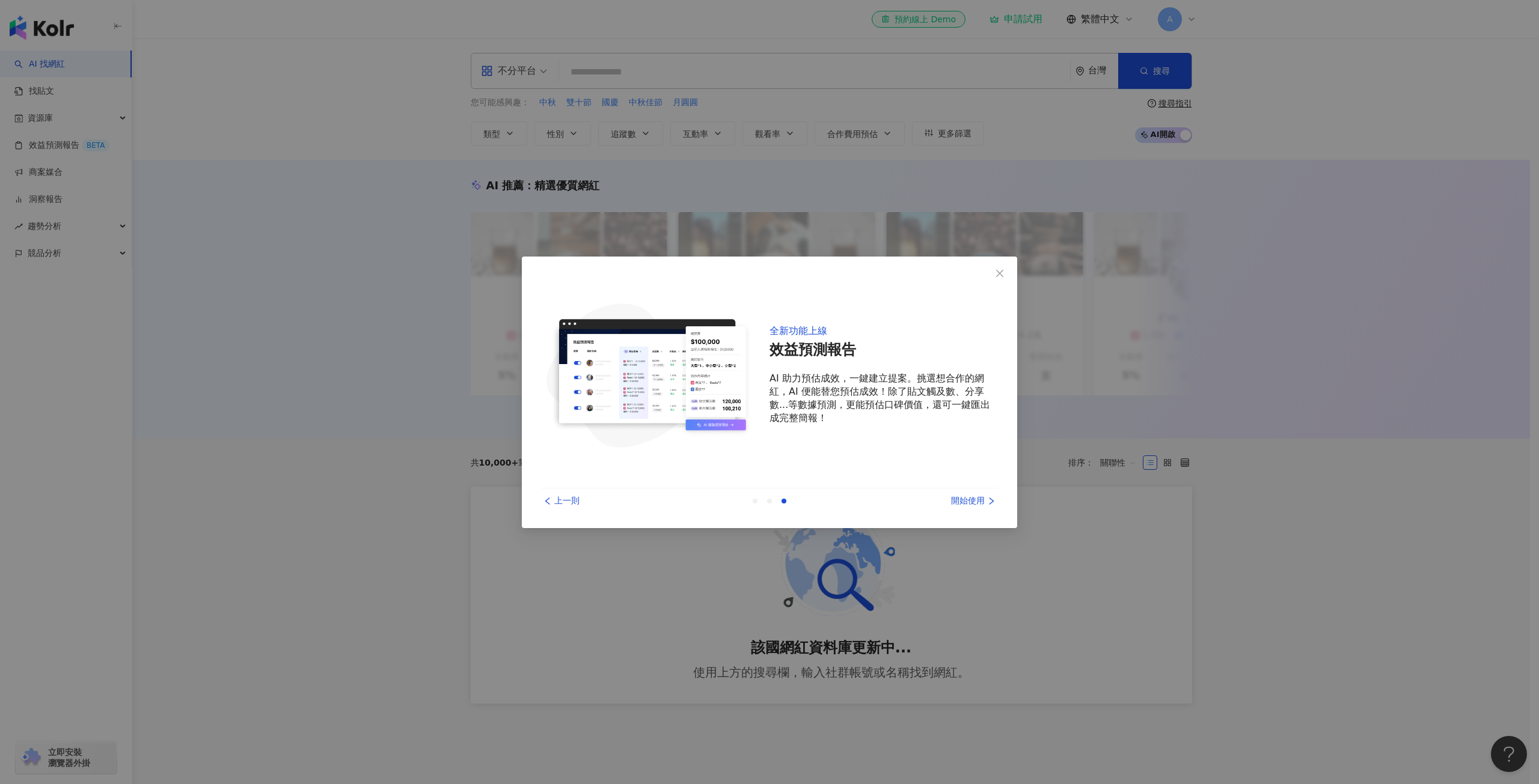
click at [973, 499] on div "開始使用" at bounding box center [953, 501] width 90 height 14
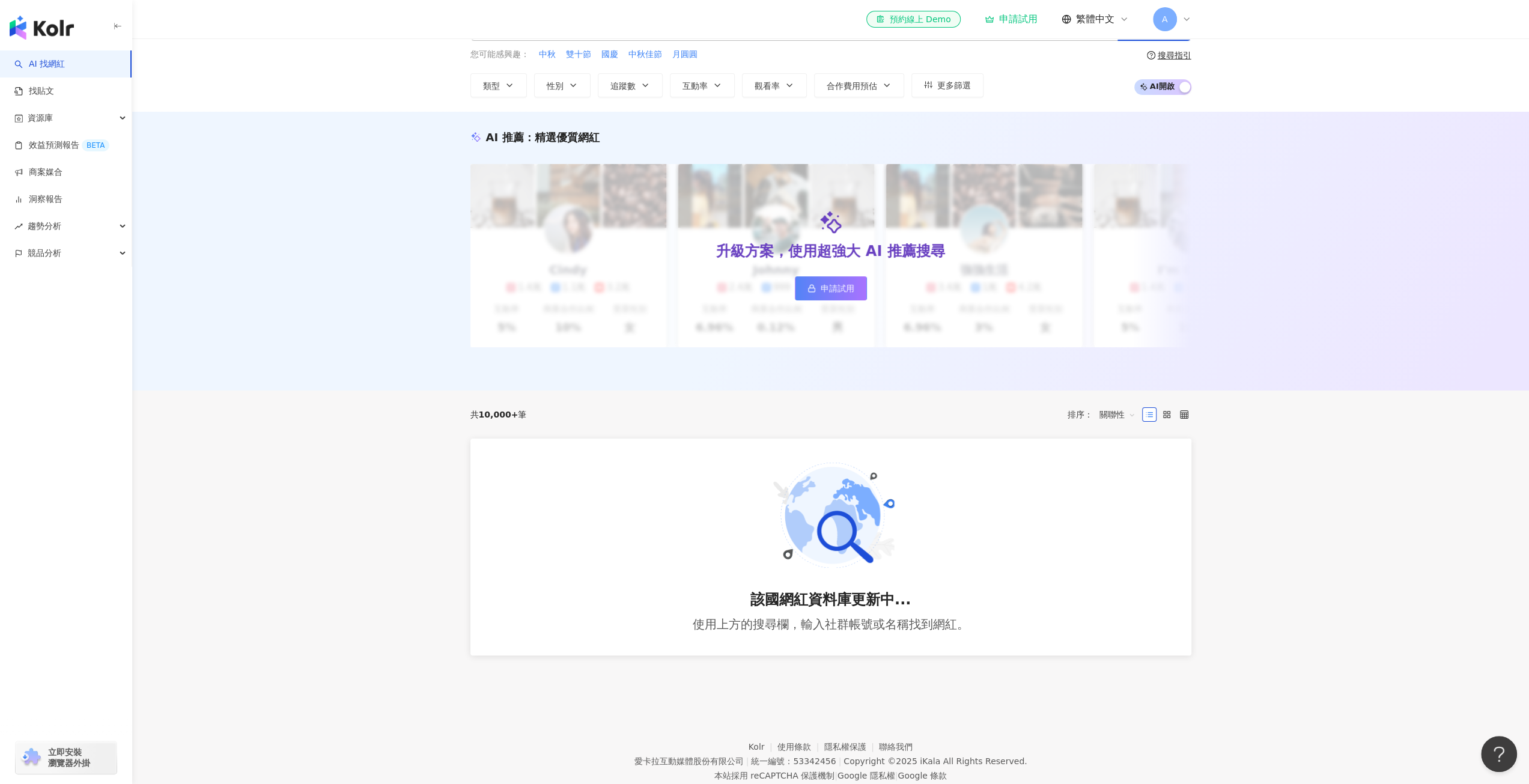
scroll to position [91, 0]
